Goal: Information Seeking & Learning: Check status

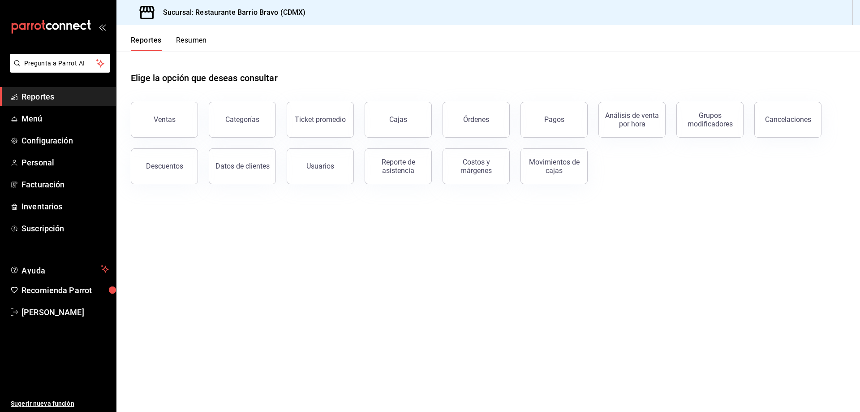
click at [195, 43] on button "Resumen" at bounding box center [191, 43] width 31 height 15
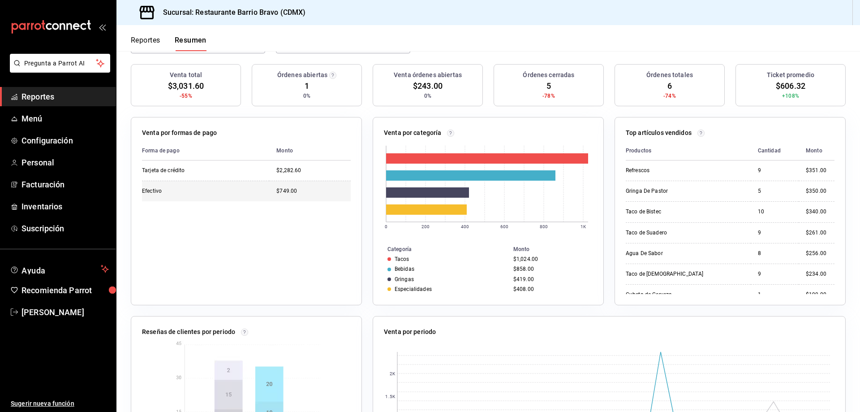
scroll to position [90, 0]
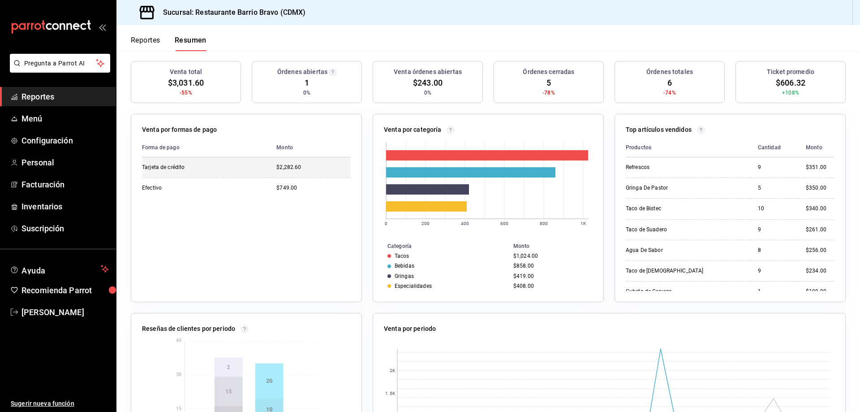
click at [276, 168] on div "$2,282.60" at bounding box center [313, 168] width 74 height 8
click at [299, 179] on td "$749.00" at bounding box center [310, 187] width 82 height 21
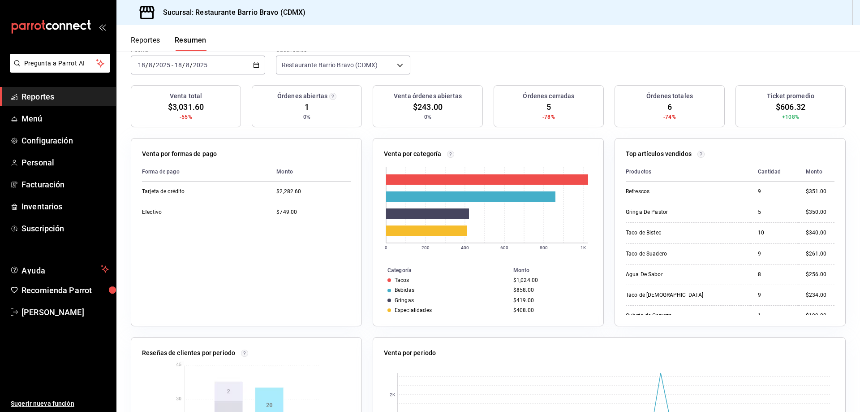
scroll to position [0, 0]
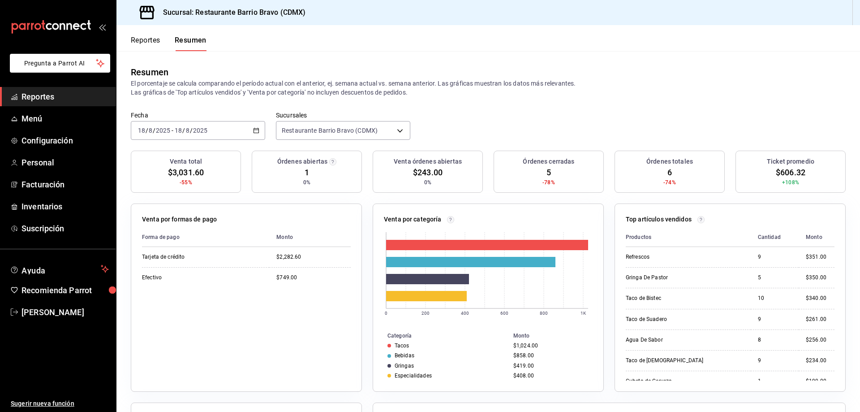
click at [39, 40] on div "mailbox folders" at bounding box center [58, 27] width 116 height 54
click at [32, 27] on icon "mailbox folders" at bounding box center [32, 26] width 3 height 7
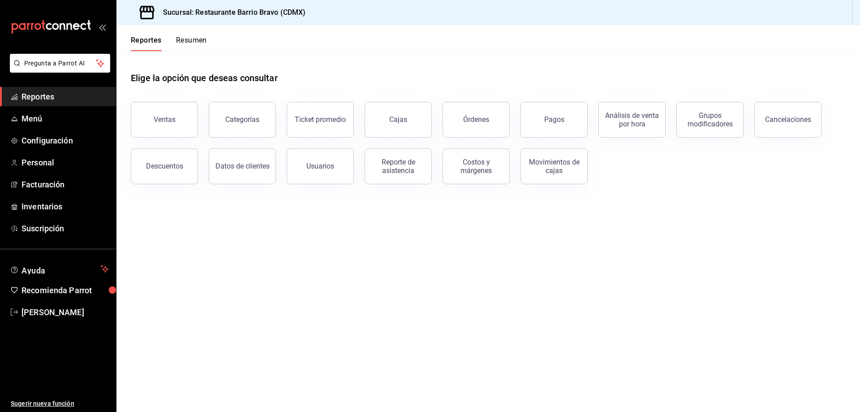
click at [198, 45] on button "Resumen" at bounding box center [191, 43] width 31 height 15
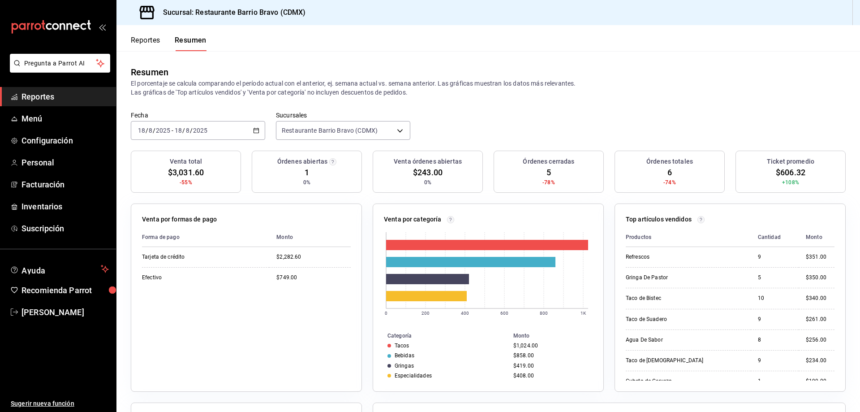
click at [56, 31] on icon "mailbox folders" at bounding box center [51, 26] width 81 height 13
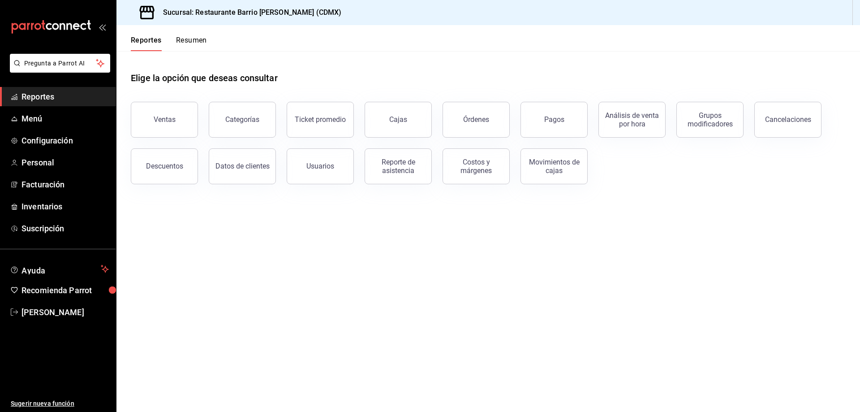
click at [374, 175] on button "Reporte de asistencia" at bounding box center [398, 166] width 67 height 36
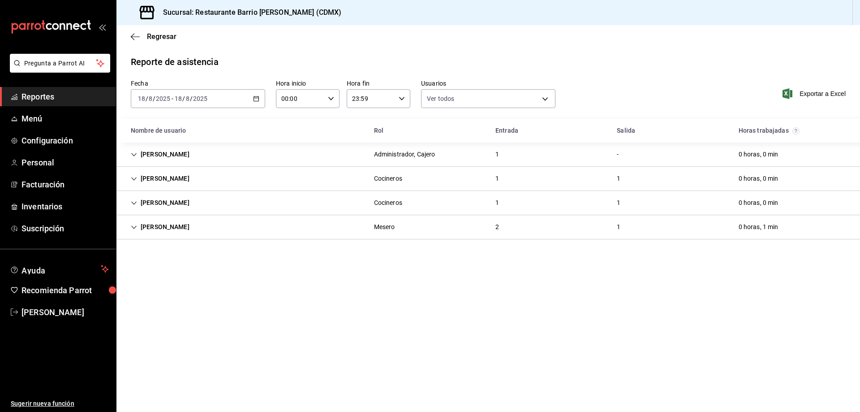
click at [219, 156] on div "Angel Perea Administrador, Cajero 1 - 0 horas, 0 min" at bounding box center [489, 155] width 744 height 24
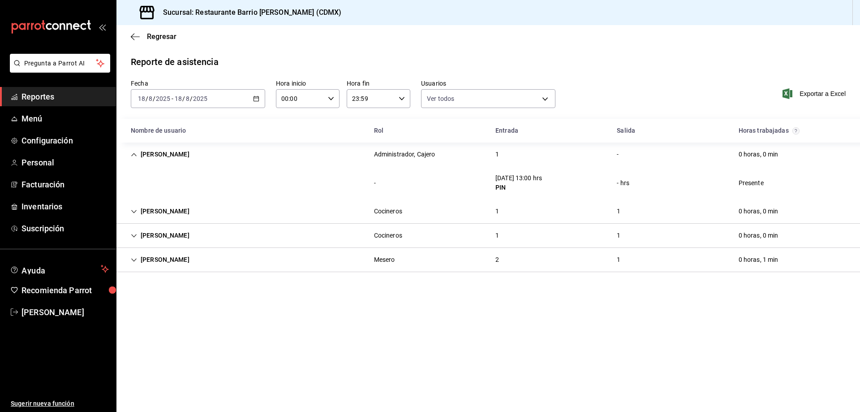
click at [206, 216] on div "Raul Garcia Cocineros 1 1 0 horas, 0 min" at bounding box center [489, 211] width 744 height 24
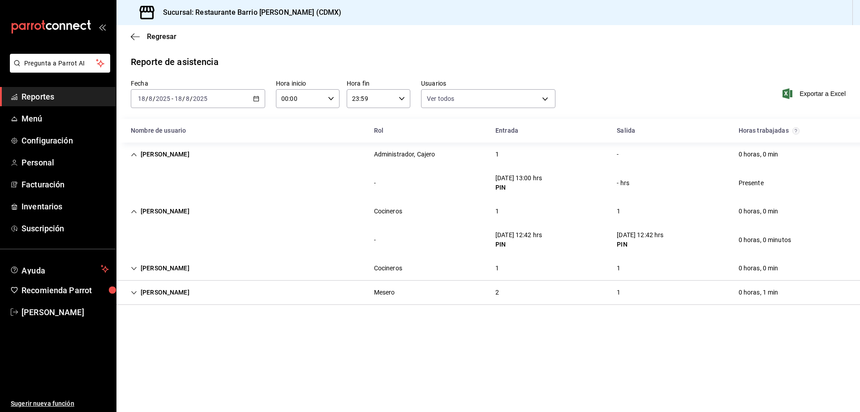
click at [197, 285] on div "José Ángel Rodriguez" at bounding box center [160, 292] width 73 height 17
click at [198, 281] on div "José Ángel Rodriguez Mesero 2 1 0 horas, 1 min" at bounding box center [489, 293] width 744 height 24
click at [200, 273] on div "Luis Vanegas Cocineros 1 1 0 horas, 0 min" at bounding box center [489, 268] width 744 height 24
click at [197, 333] on div "José Ángel Rodriguez" at bounding box center [160, 325] width 73 height 17
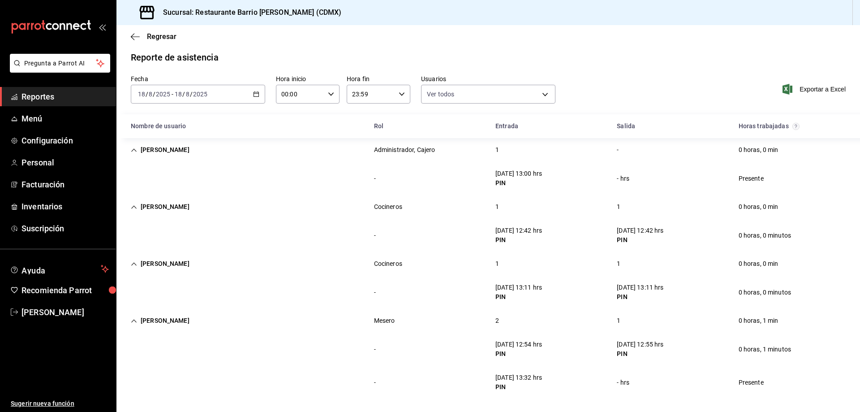
scroll to position [6, 0]
click at [636, 349] on div "PIN" at bounding box center [640, 352] width 47 height 9
click at [638, 346] on div "18/08/25 12:55 hrs" at bounding box center [640, 342] width 47 height 9
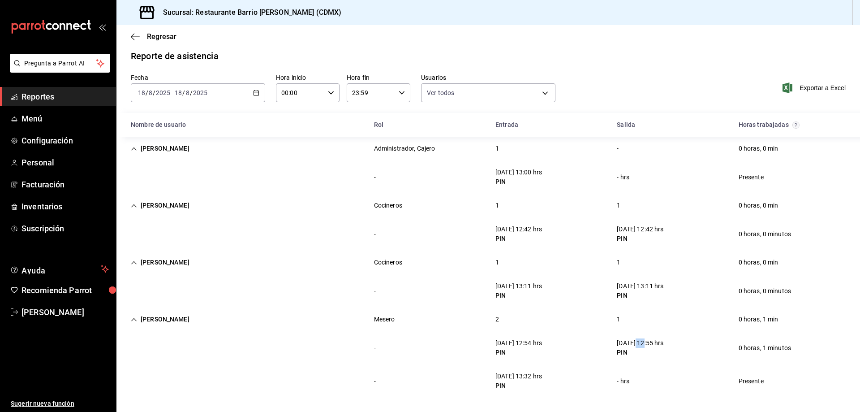
click at [638, 346] on div "18/08/25 12:55 hrs" at bounding box center [640, 342] width 47 height 9
click at [635, 284] on div "18/08/25 13:11 hrs" at bounding box center [640, 285] width 47 height 9
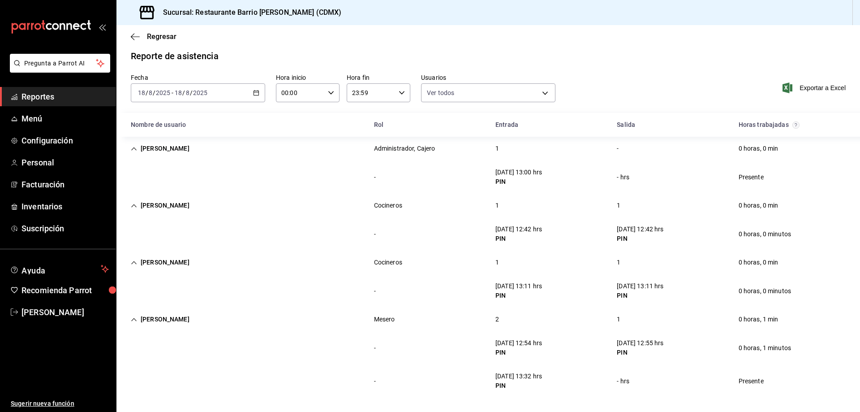
click at [635, 229] on div "18/08/25 12:42 hrs" at bounding box center [640, 229] width 47 height 9
click at [629, 288] on div "18/08/25 13:11 hrs" at bounding box center [640, 285] width 47 height 9
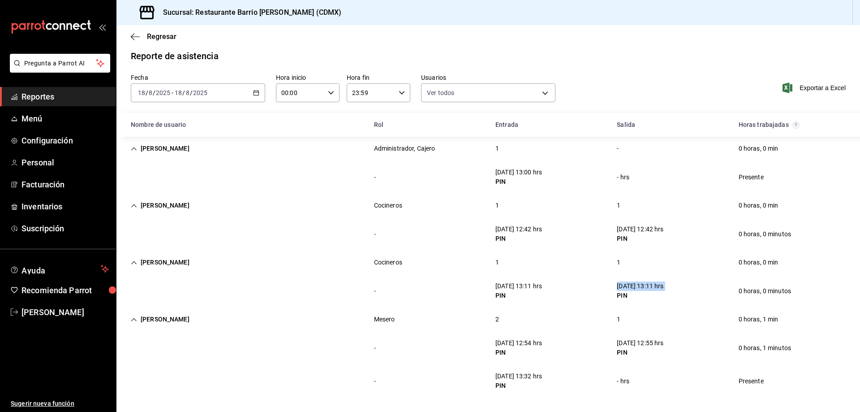
click at [629, 288] on div "18/08/25 13:11 hrs" at bounding box center [640, 285] width 47 height 9
click at [634, 345] on div "18/08/25 12:55 hrs" at bounding box center [640, 342] width 47 height 9
click at [514, 173] on div "18/08/25 13:00 hrs" at bounding box center [519, 172] width 47 height 9
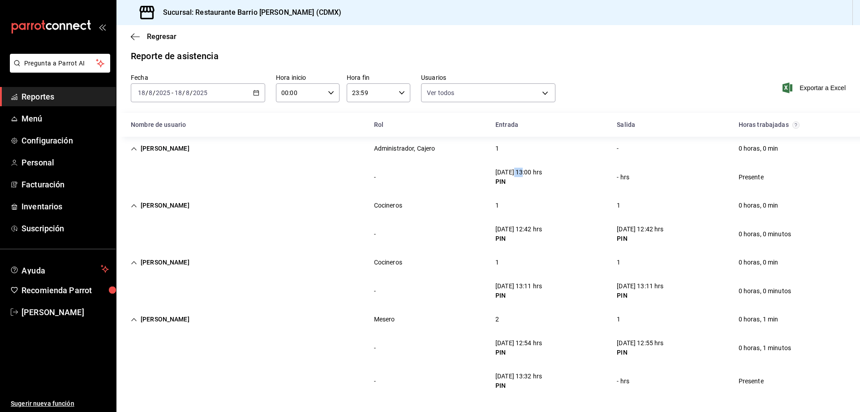
click at [514, 173] on div "18/08/25 13:00 hrs" at bounding box center [519, 172] width 47 height 9
click at [514, 174] on div "18/08/25 13:00 hrs" at bounding box center [519, 172] width 47 height 9
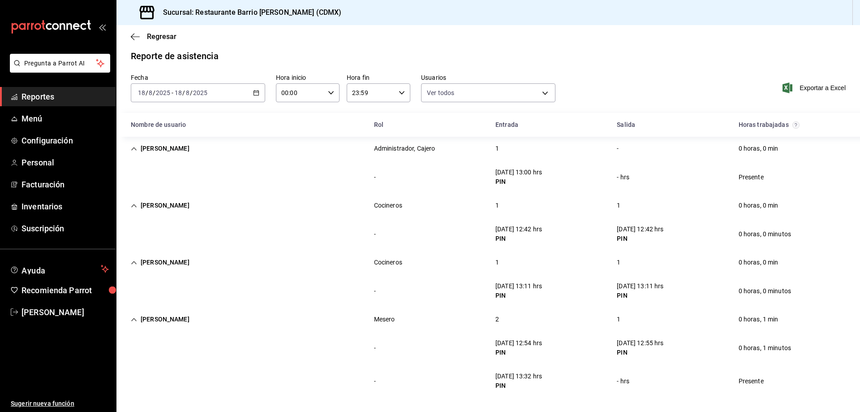
click at [661, 287] on div "18/08/25 13:11 hrs" at bounding box center [640, 285] width 47 height 9
click at [652, 350] on div "PIN" at bounding box center [640, 352] width 47 height 9
click at [652, 344] on div "18/08/25 12:55 hrs" at bounding box center [640, 342] width 47 height 9
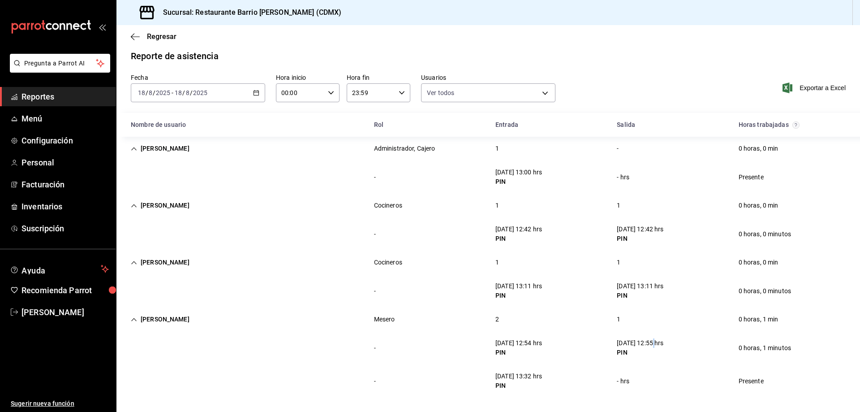
click at [652, 344] on div "18/08/25 12:55 hrs" at bounding box center [640, 342] width 47 height 9
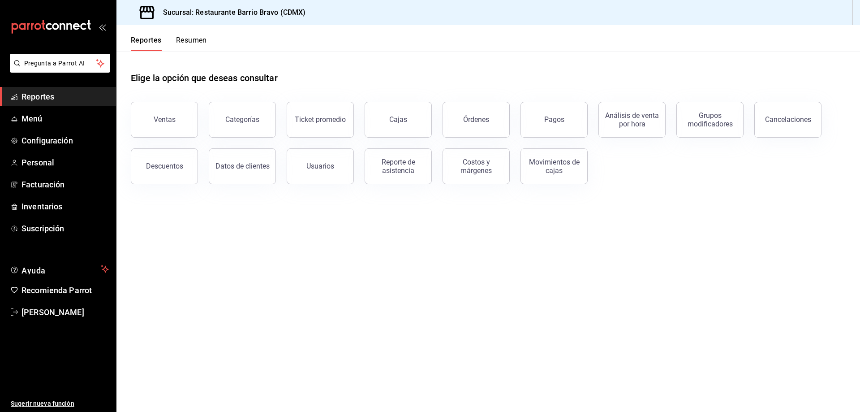
click at [190, 43] on button "Resumen" at bounding box center [191, 43] width 31 height 15
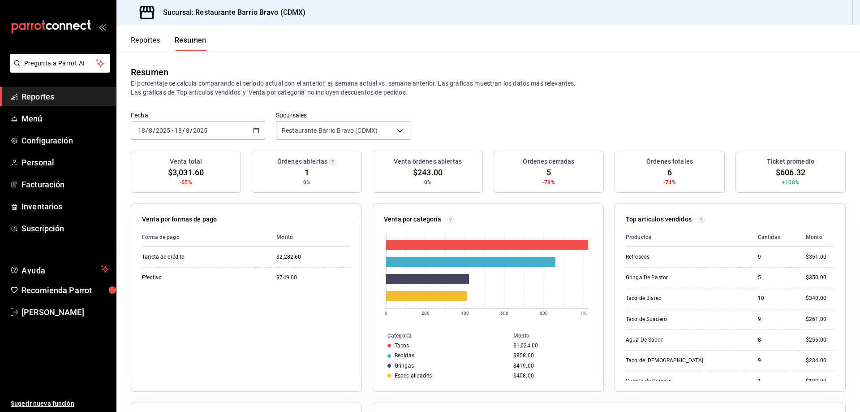
click at [236, 73] on div "Resumen" at bounding box center [488, 71] width 715 height 13
click at [230, 84] on p "El porcentaje se calcula comparando el período actual con el anterior, ej. sema…" at bounding box center [488, 88] width 715 height 18
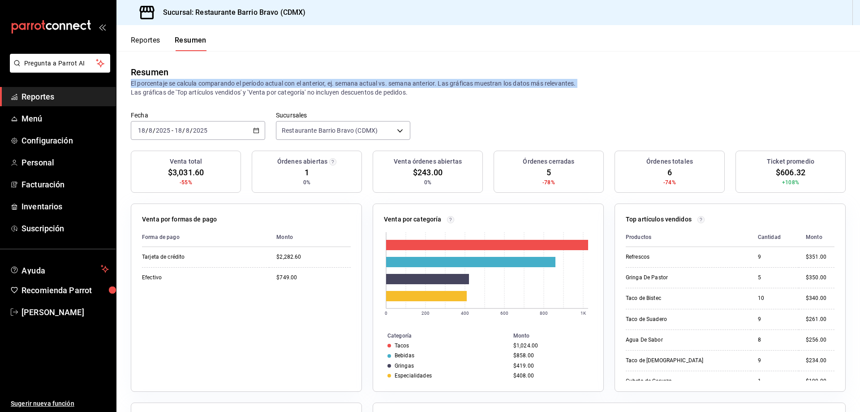
click at [230, 84] on p "El porcentaje se calcula comparando el período actual con el anterior, ej. sema…" at bounding box center [488, 88] width 715 height 18
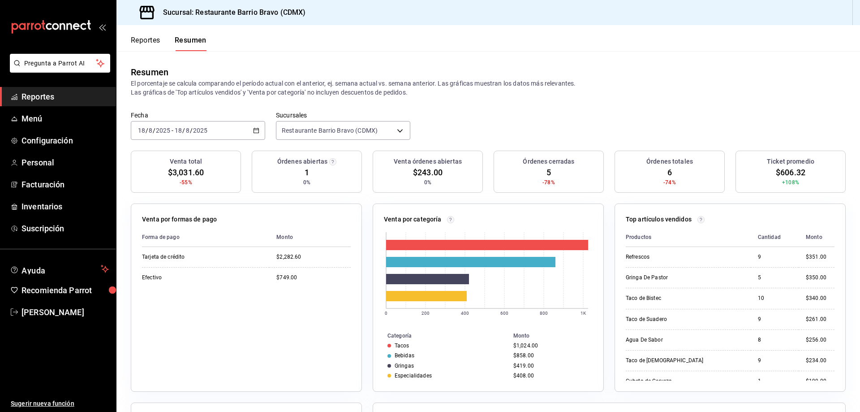
click at [207, 92] on p "El porcentaje se calcula comparando el período actual con el anterior, ej. sema…" at bounding box center [488, 88] width 715 height 18
click at [308, 94] on p "El porcentaje se calcula comparando el período actual con el anterior, ej. sema…" at bounding box center [488, 88] width 715 height 18
click at [73, 102] on span "Reportes" at bounding box center [65, 97] width 87 height 12
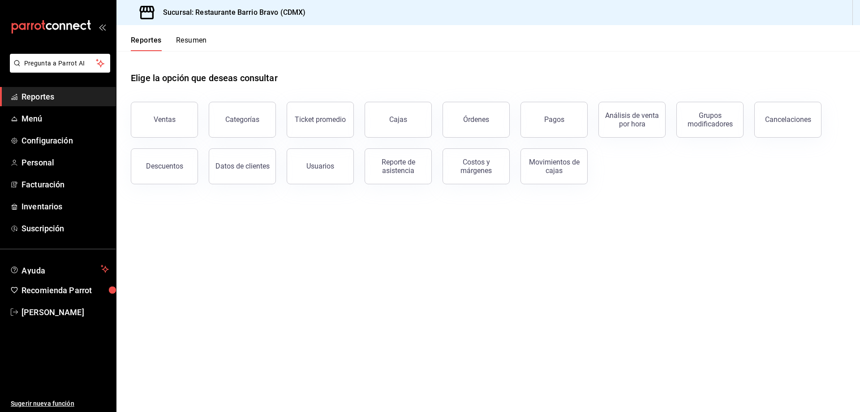
drag, startPoint x: 216, startPoint y: 41, endPoint x: 178, endPoint y: 40, distance: 38.1
click at [216, 40] on header "Reportes Resumen" at bounding box center [489, 38] width 744 height 26
click at [178, 40] on button "Resumen" at bounding box center [191, 43] width 31 height 15
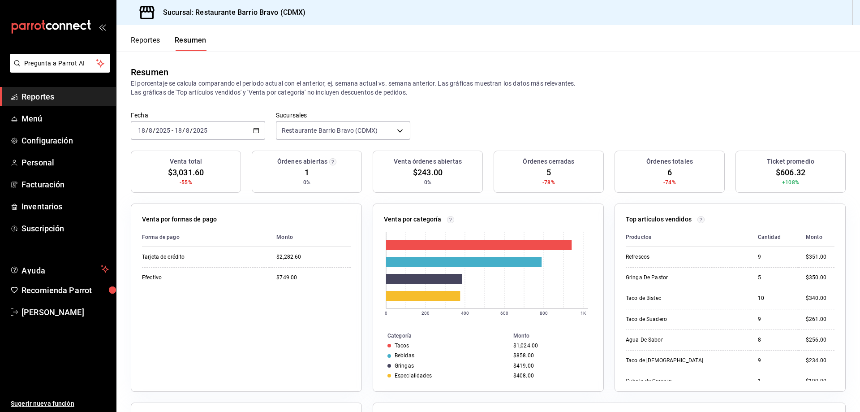
click at [165, 89] on p "El porcentaje se calcula comparando el período actual con el anterior, ej. sema…" at bounding box center [488, 88] width 715 height 18
click at [164, 82] on p "El porcentaje se calcula comparando el período actual con el anterior, ej. sema…" at bounding box center [488, 88] width 715 height 18
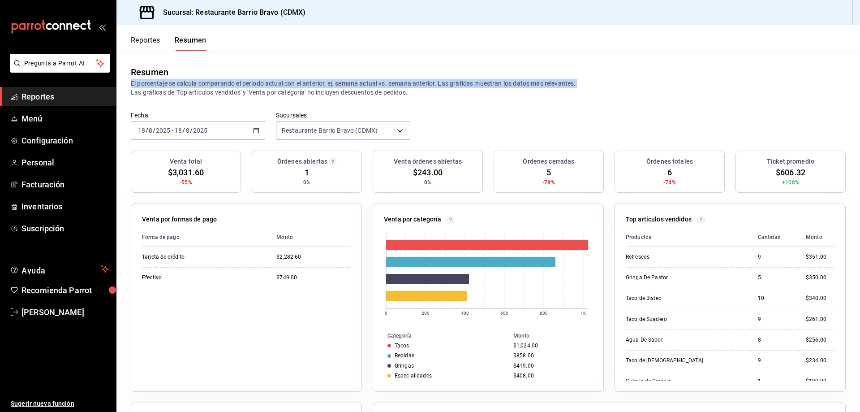
click at [164, 82] on p "El porcentaje se calcula comparando el período actual con el anterior, ej. sema…" at bounding box center [488, 88] width 715 height 18
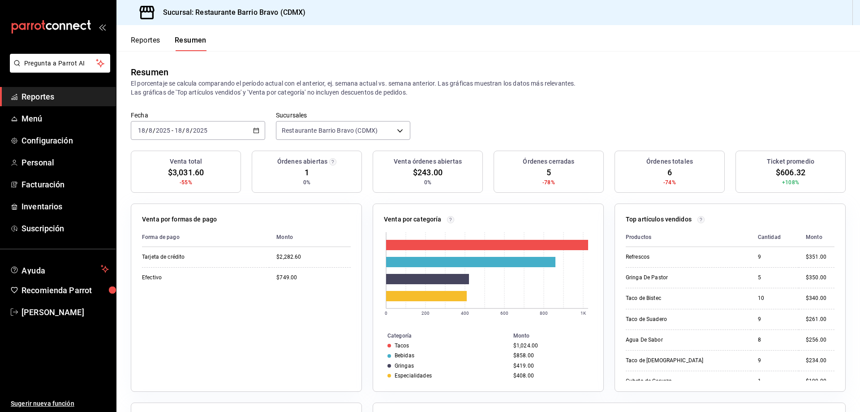
click at [181, 93] on p "El porcentaje se calcula comparando el período actual con el anterior, ej. sema…" at bounding box center [488, 88] width 715 height 18
click at [182, 84] on p "El porcentaje se calcula comparando el período actual con el anterior, ej. sema…" at bounding box center [488, 88] width 715 height 18
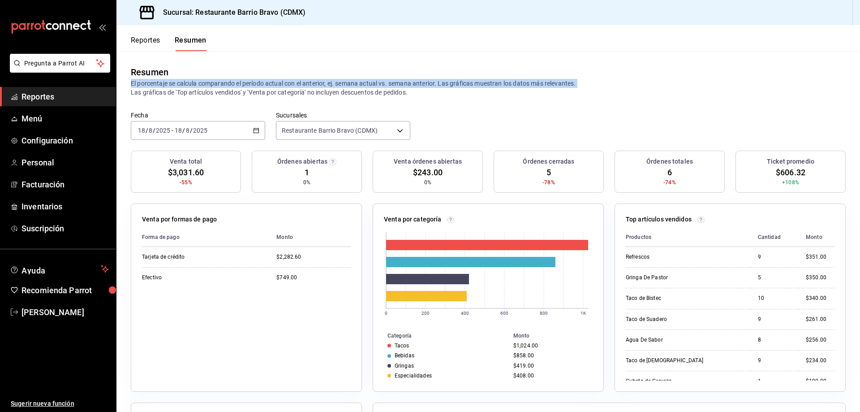
click at [182, 84] on p "El porcentaje se calcula comparando el período actual con el anterior, ej. sema…" at bounding box center [488, 88] width 715 height 18
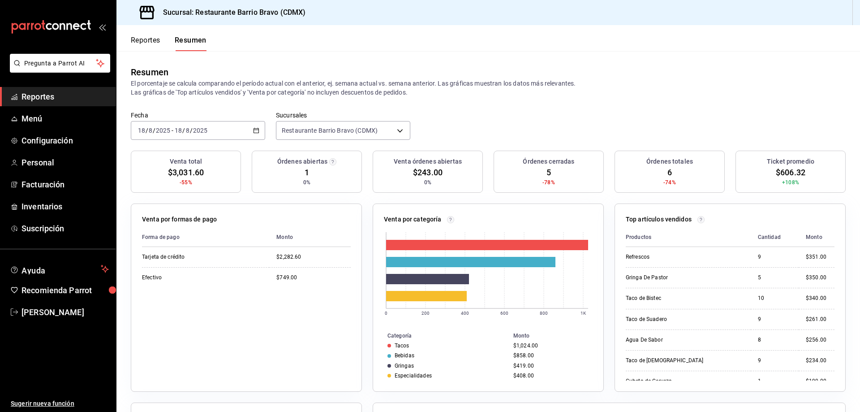
click at [351, 249] on div "Venta por formas de pago Forma de pago Monto Tarjeta de crédito $2,282.60 Efect…" at bounding box center [246, 297] width 231 height 188
click at [28, 20] on icon "mailbox folders" at bounding box center [51, 26] width 81 height 13
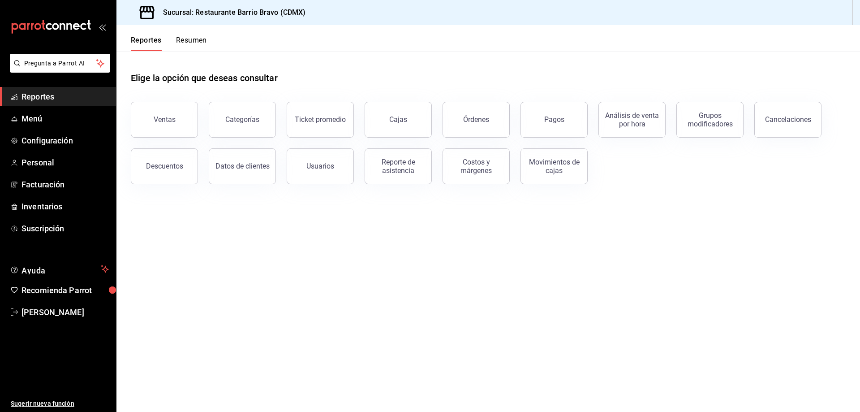
click at [191, 45] on button "Resumen" at bounding box center [191, 43] width 31 height 15
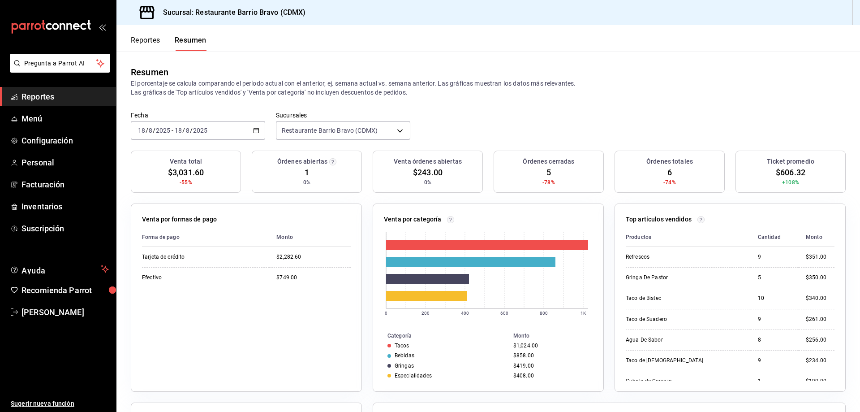
click at [50, 17] on div "mailbox folders" at bounding box center [58, 27] width 116 height 54
click at [50, 22] on icon "mailbox folders" at bounding box center [51, 26] width 81 height 13
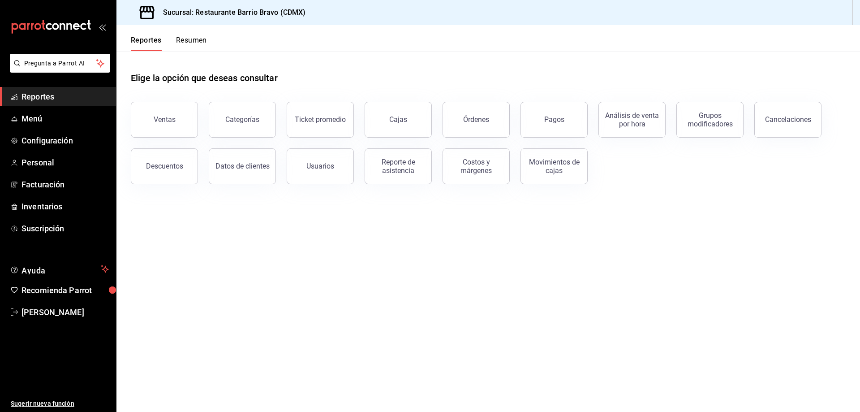
click at [211, 37] on header "Reportes Resumen" at bounding box center [489, 38] width 744 height 26
click at [198, 39] on button "Resumen" at bounding box center [191, 43] width 31 height 15
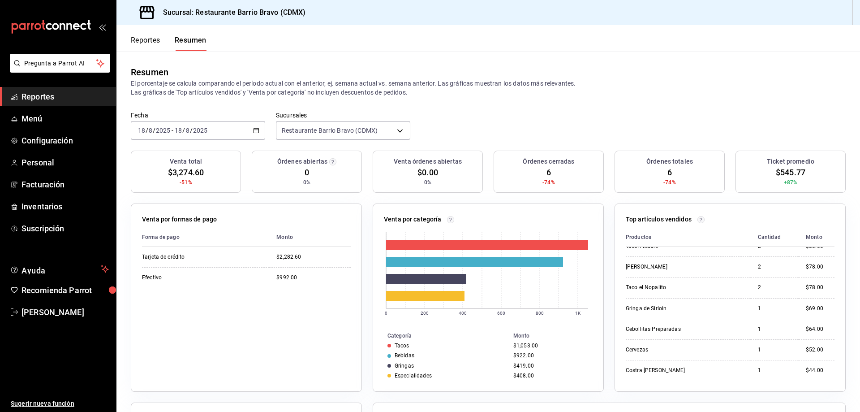
click at [63, 28] on icon "mailbox folders" at bounding box center [51, 26] width 81 height 13
